Goal: Task Accomplishment & Management: Manage account settings

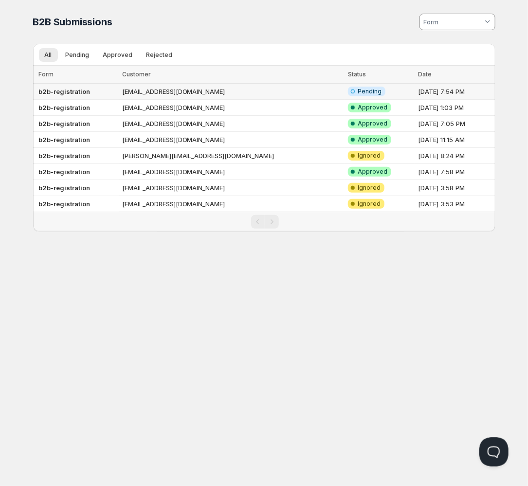
click at [159, 92] on td "[EMAIL_ADDRESS][DOMAIN_NAME]" at bounding box center [232, 92] width 226 height 16
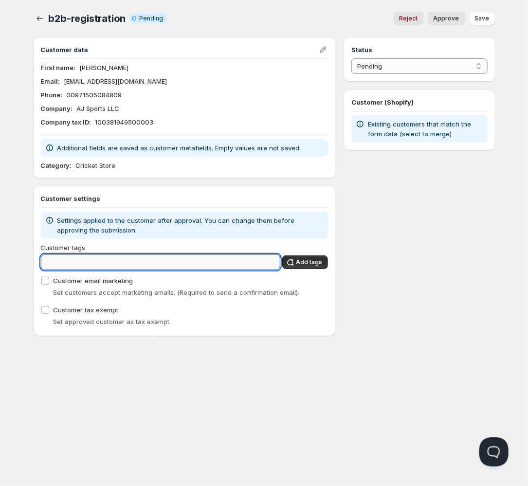
click at [169, 264] on input "Customer tags" at bounding box center [161, 263] width 240 height 16
type input "Diamond"
click at [310, 266] on span "Add tags" at bounding box center [309, 263] width 26 height 8
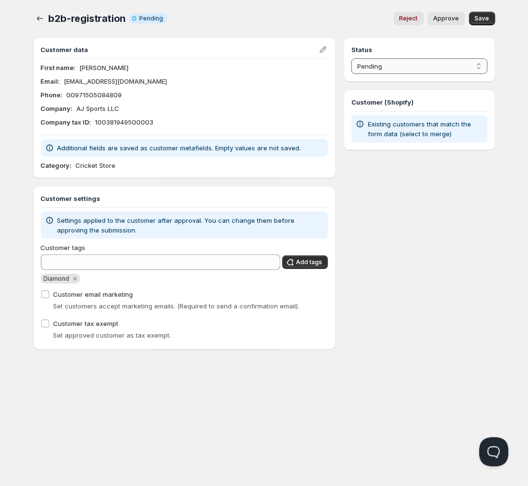
select select "1"
click option "Approved" at bounding box center [0, 0] width 0 height 0
click at [482, 15] on span "Save" at bounding box center [482, 19] width 15 height 8
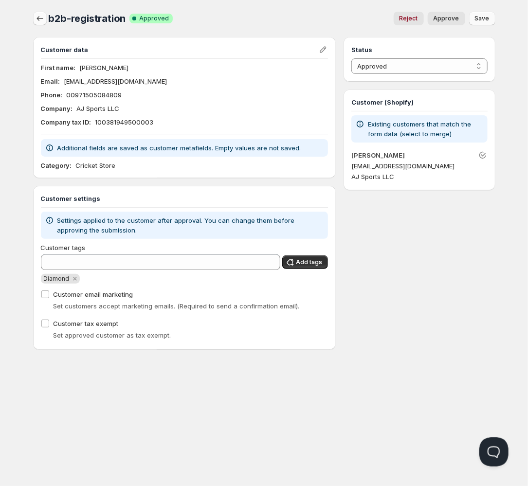
click at [37, 19] on icon "button" at bounding box center [40, 18] width 6 height 5
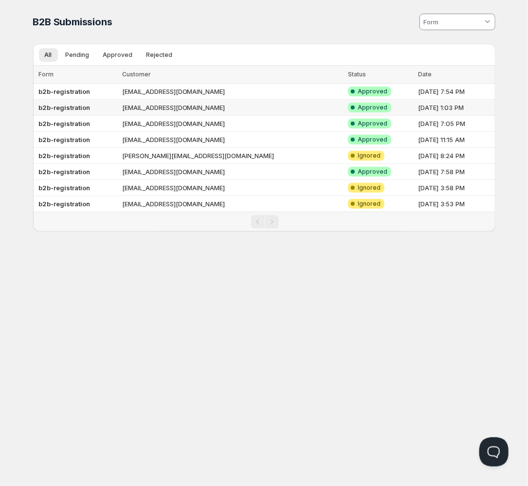
click at [152, 109] on td "[EMAIL_ADDRESS][DOMAIN_NAME]" at bounding box center [232, 108] width 226 height 16
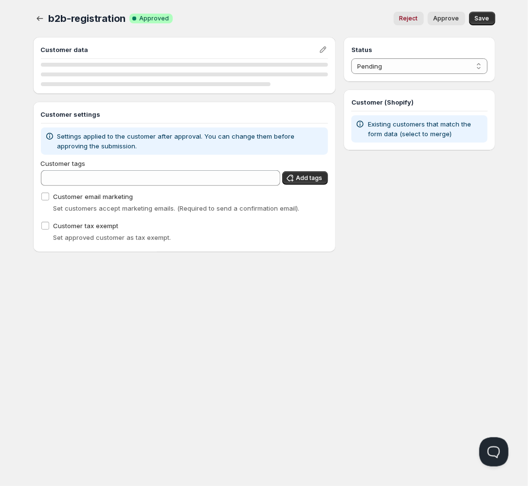
select select "1"
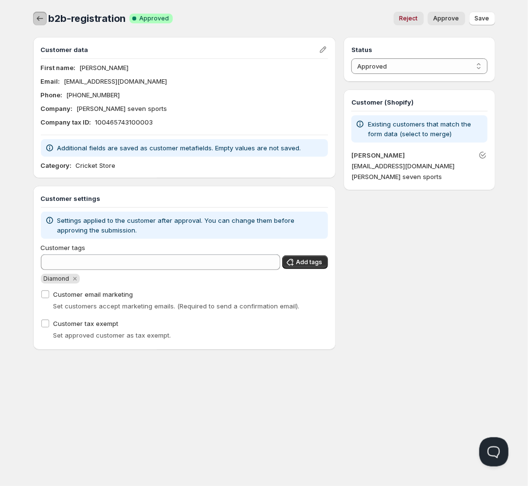
click at [38, 18] on icon "button" at bounding box center [40, 19] width 10 height 10
